Goal: Navigation & Orientation: Find specific page/section

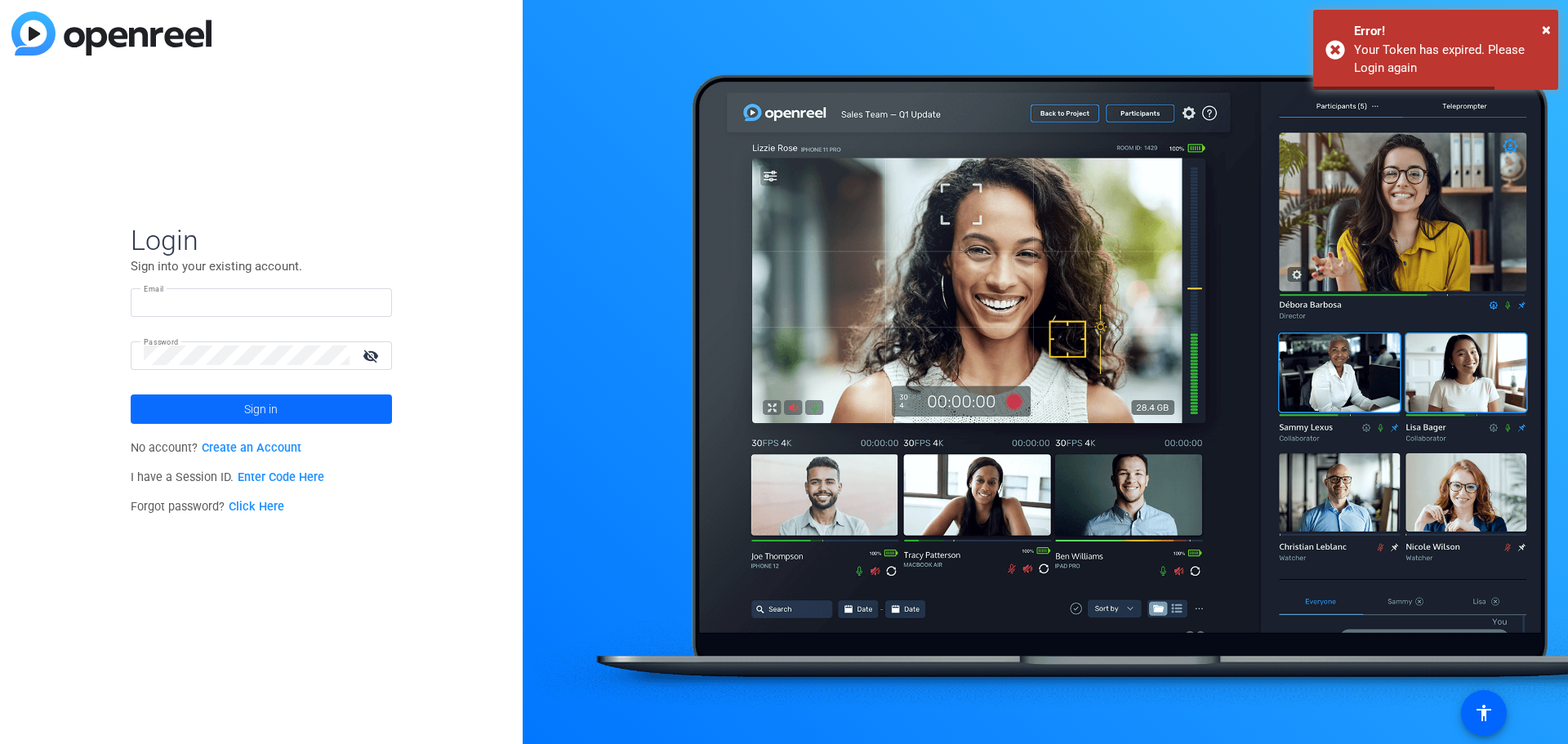
type input "[EMAIL_ADDRESS][DOMAIN_NAME]"
click at [259, 421] on span "Sign in" at bounding box center [261, 409] width 33 height 41
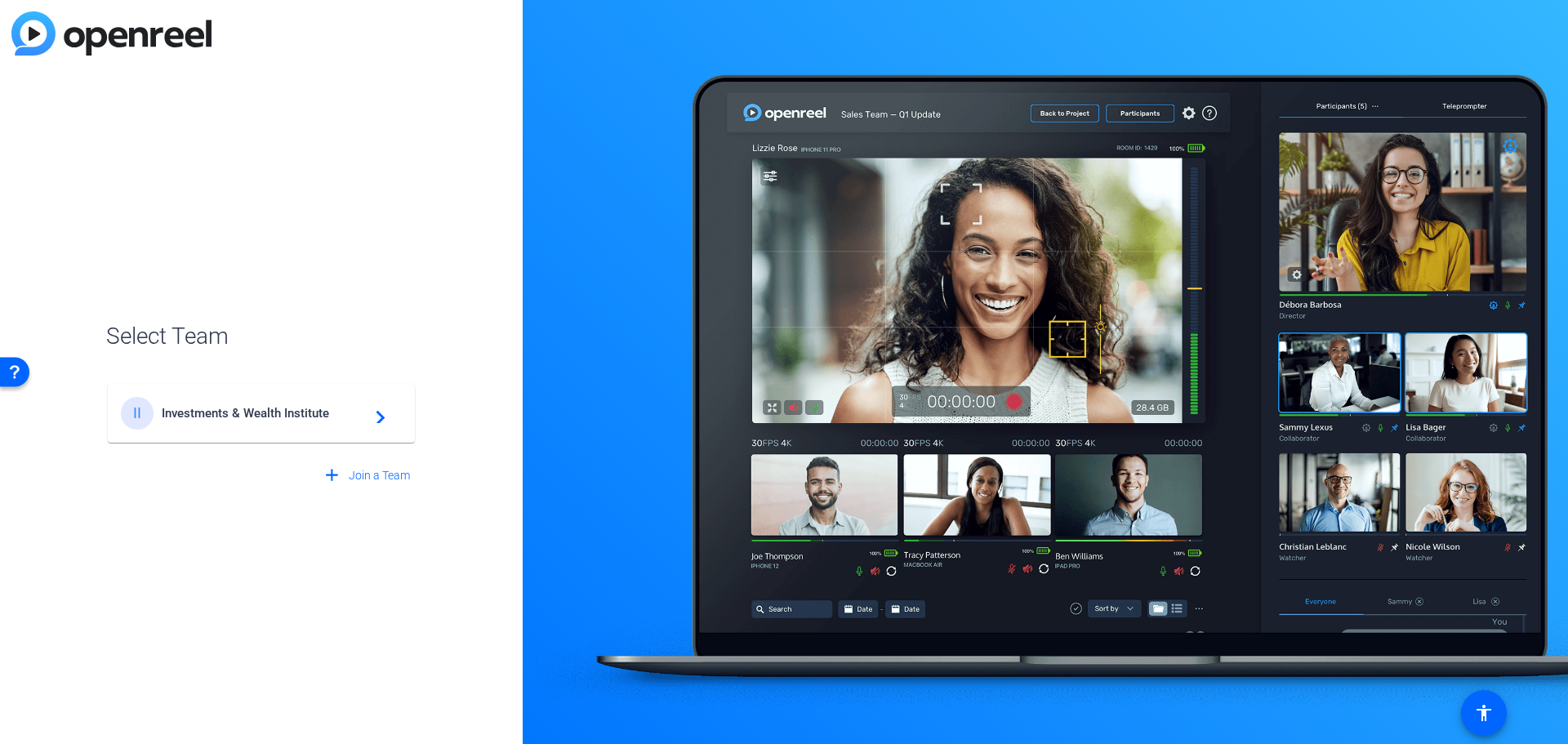
click at [276, 415] on span "Investments & Wealth Institute" at bounding box center [264, 414] width 204 height 15
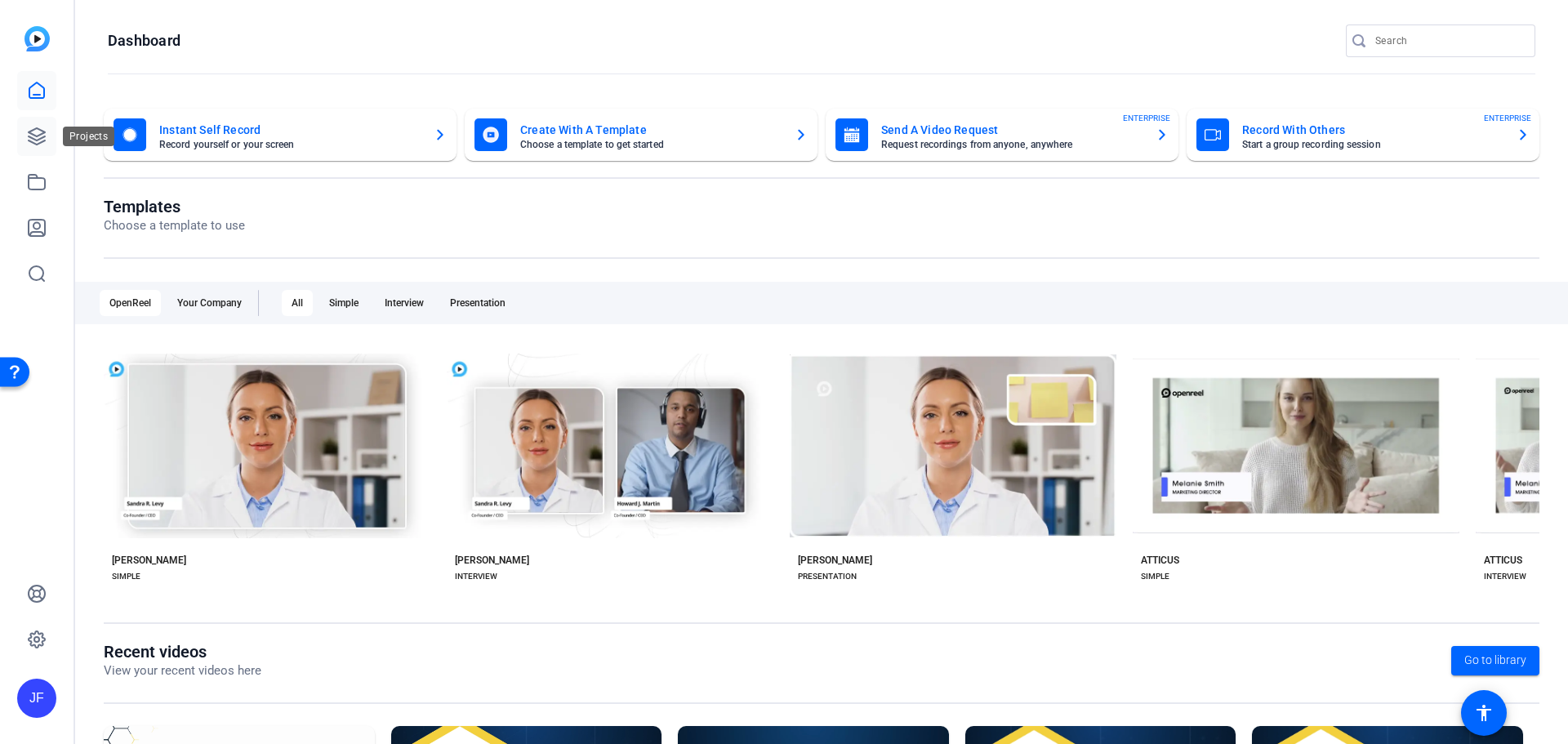
click at [41, 140] on icon at bounding box center [37, 136] width 20 height 20
